Goal: Task Accomplishment & Management: Manage account settings

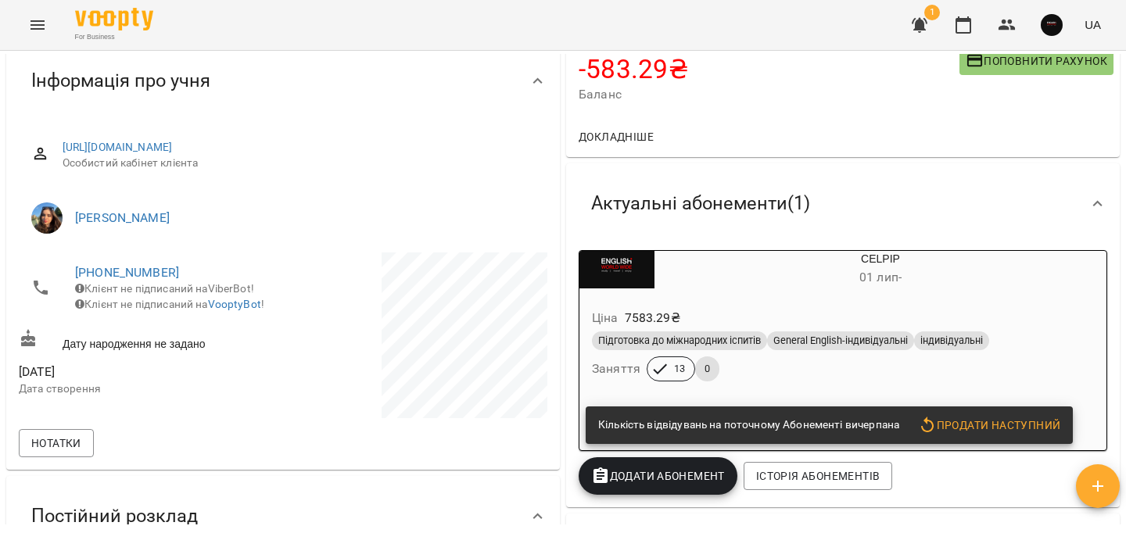
scroll to position [181, 0]
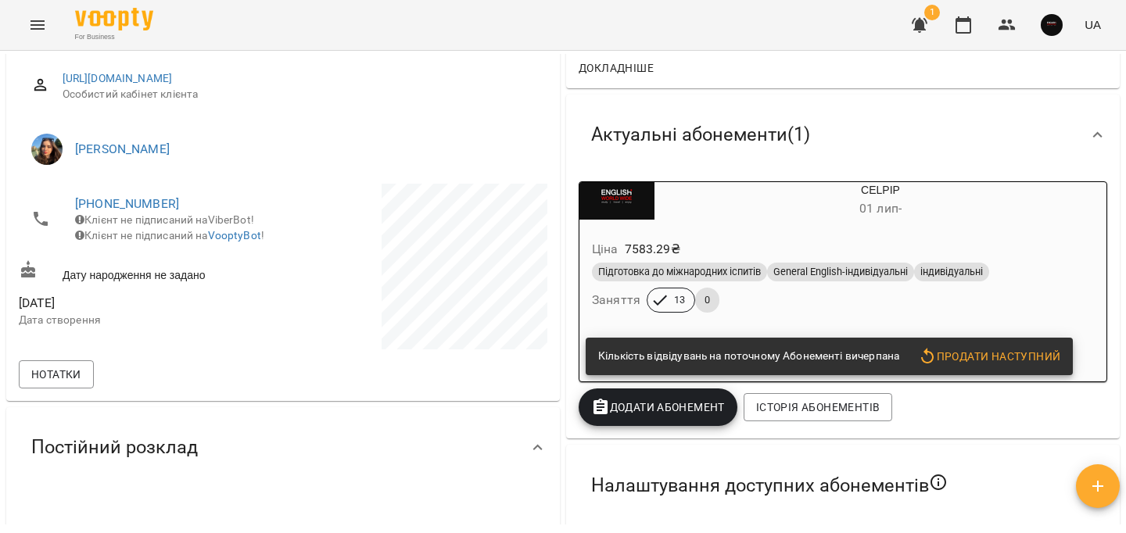
click at [982, 357] on span "Продати наступний" at bounding box center [989, 356] width 142 height 19
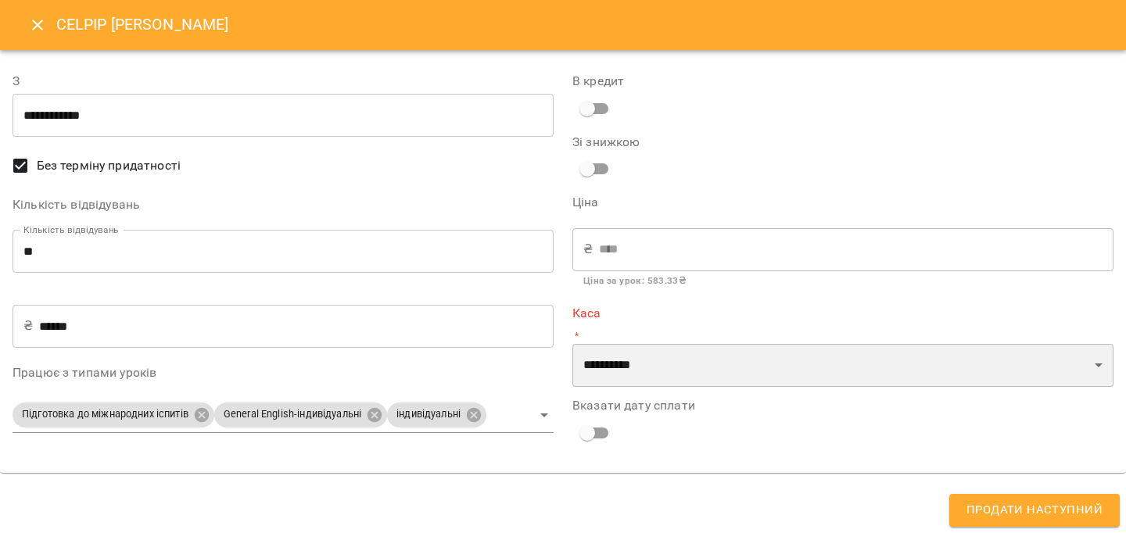
click at [679, 366] on select "**********" at bounding box center [842, 366] width 541 height 44
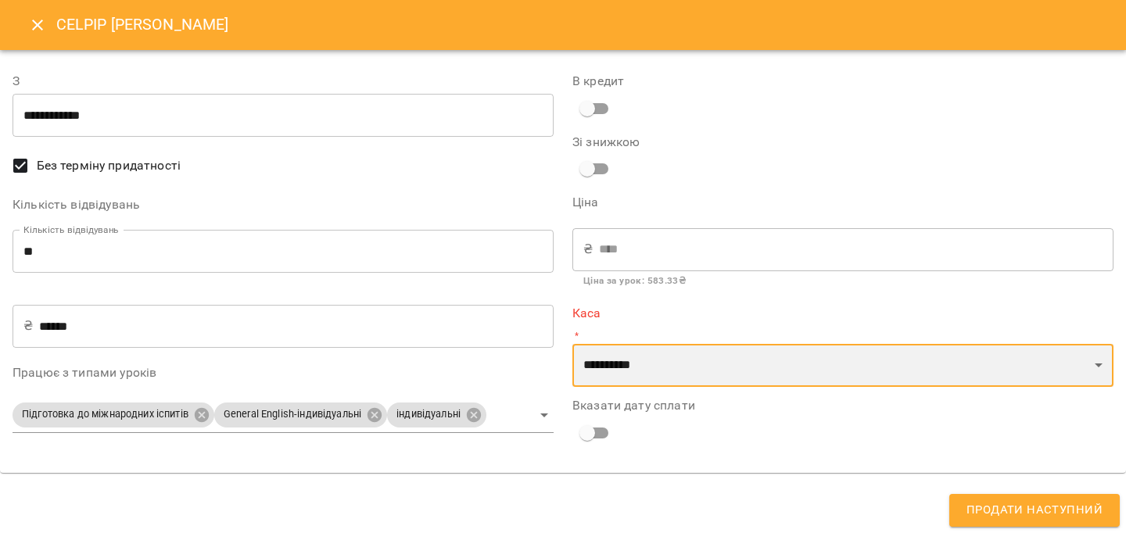
select select "****"
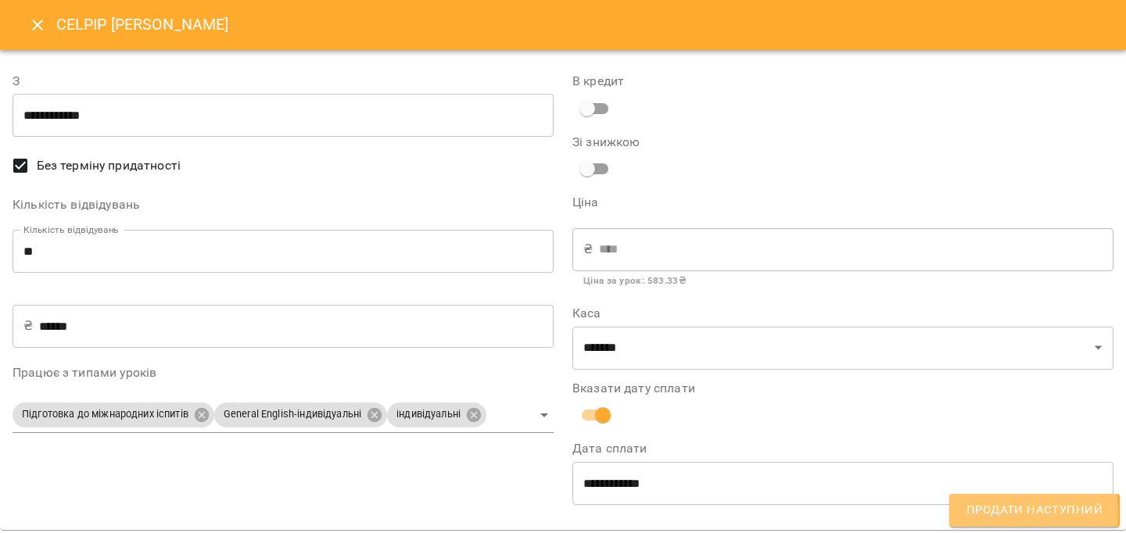
click at [985, 513] on span "Продати наступний" at bounding box center [1034, 510] width 136 height 20
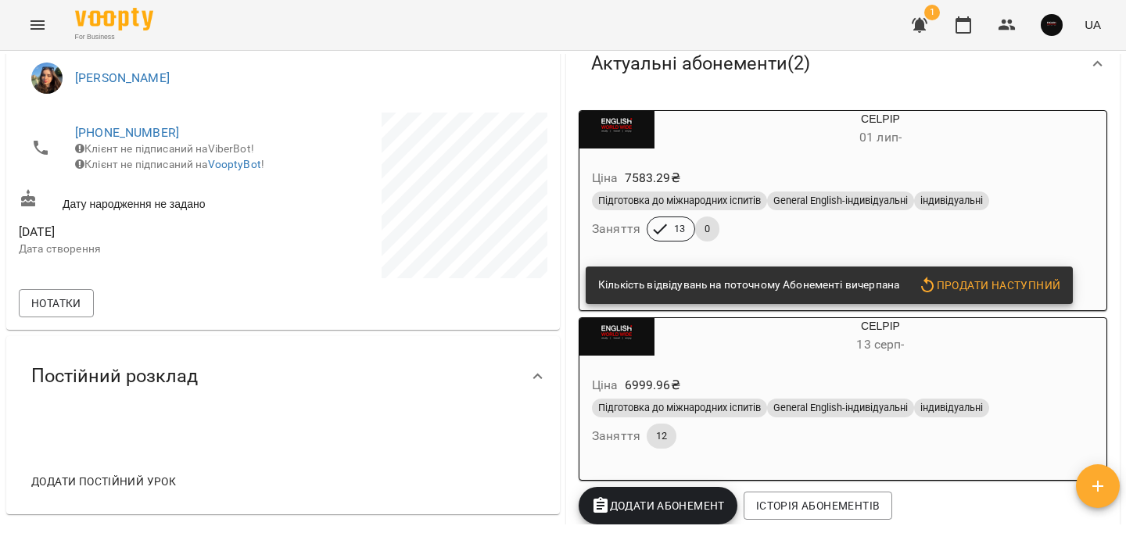
scroll to position [267, 0]
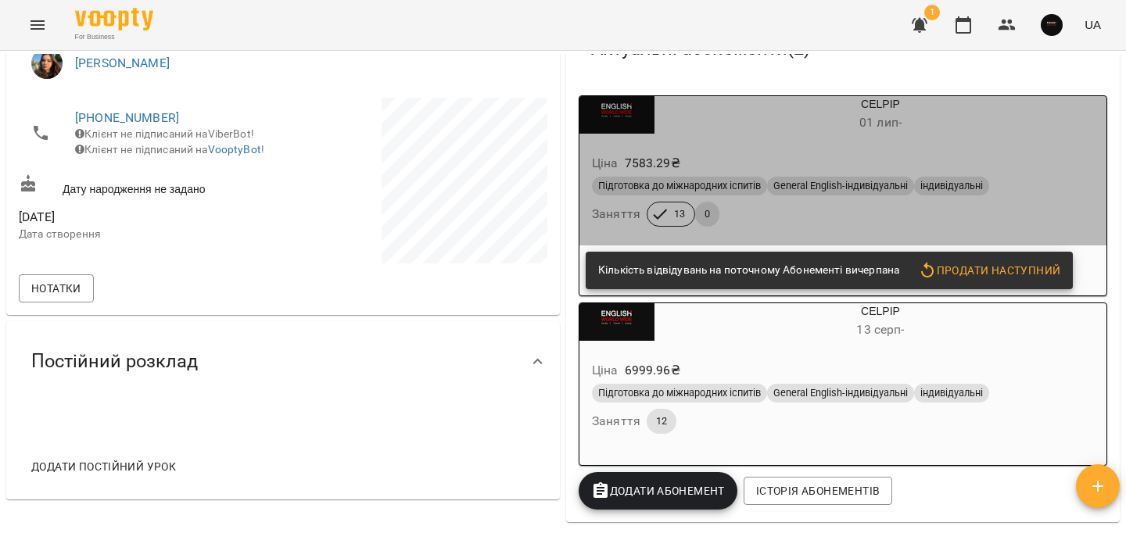
click at [759, 195] on div "Підготовка до міжнародних іспитів" at bounding box center [679, 186] width 175 height 19
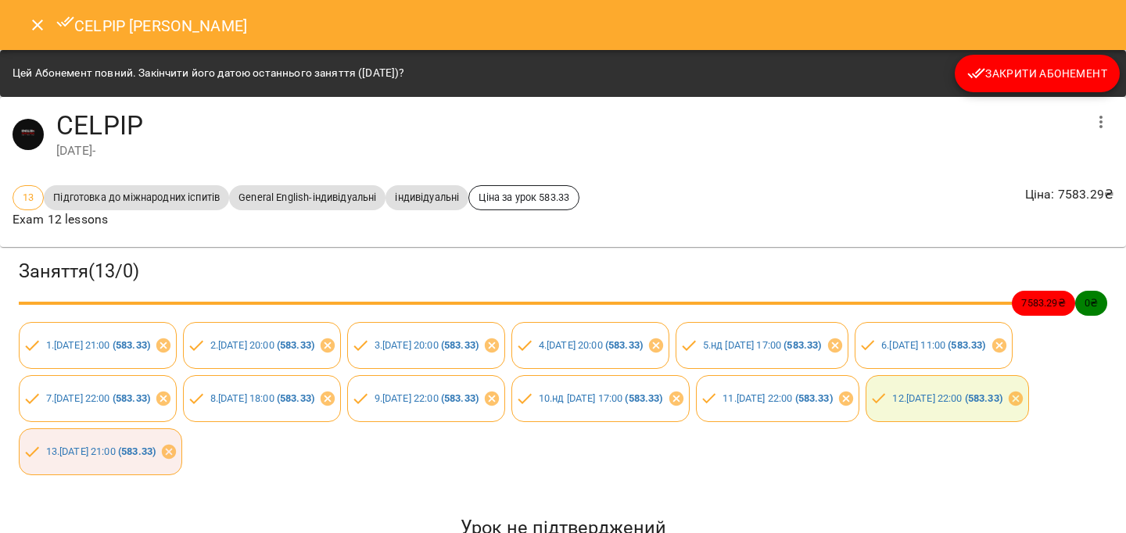
click at [1028, 68] on span "Закрити Абонемент" at bounding box center [1037, 73] width 140 height 19
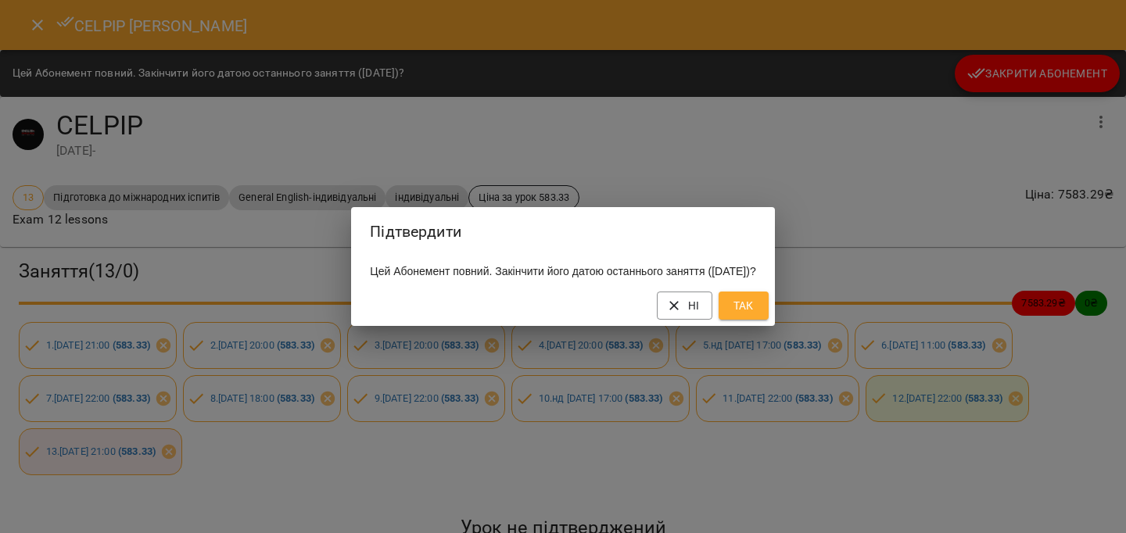
click at [756, 309] on span "Так" at bounding box center [743, 305] width 25 height 19
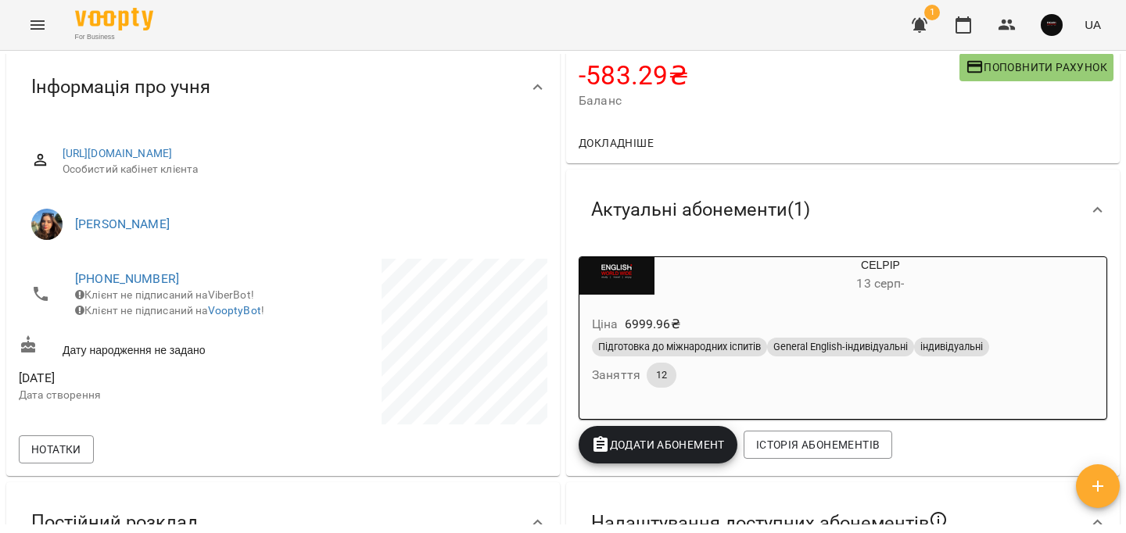
scroll to position [109, 0]
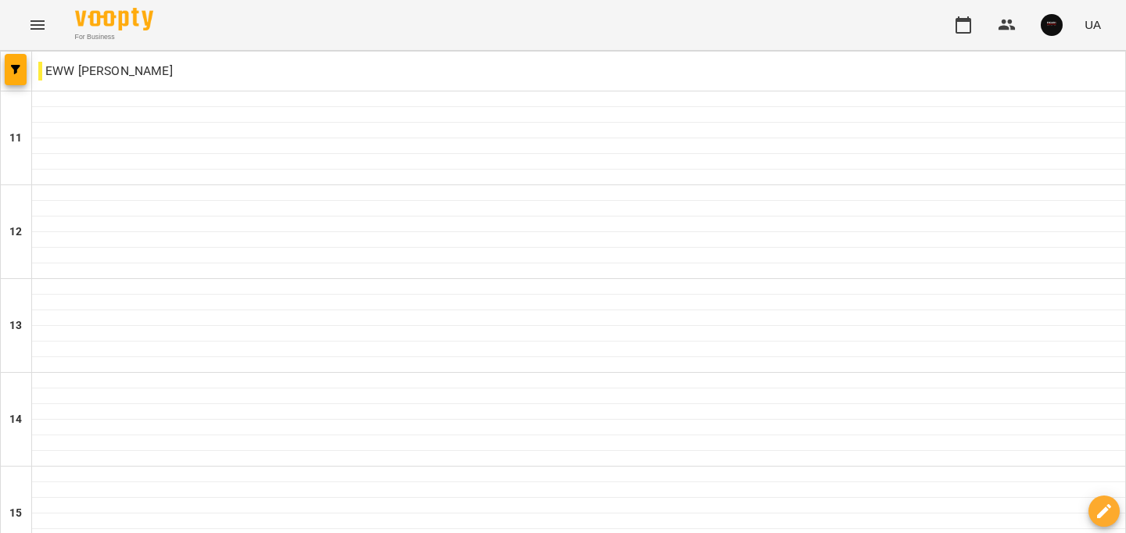
scroll to position [788, 0]
